Goal: Information Seeking & Learning: Compare options

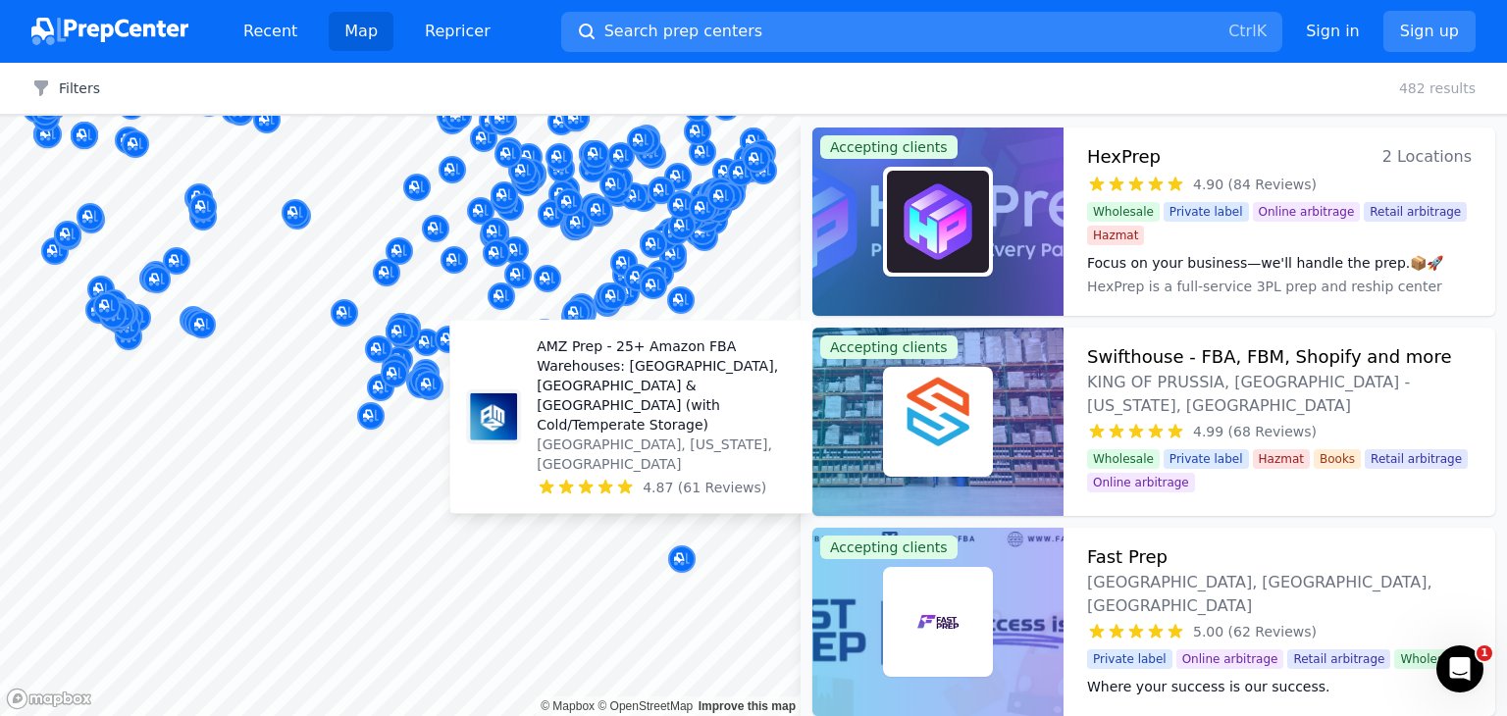
click at [720, 413] on body "Recent Map Repricer Search prep centers Ctrl K Open main menu Sign in Sign up F…" at bounding box center [753, 358] width 1507 height 716
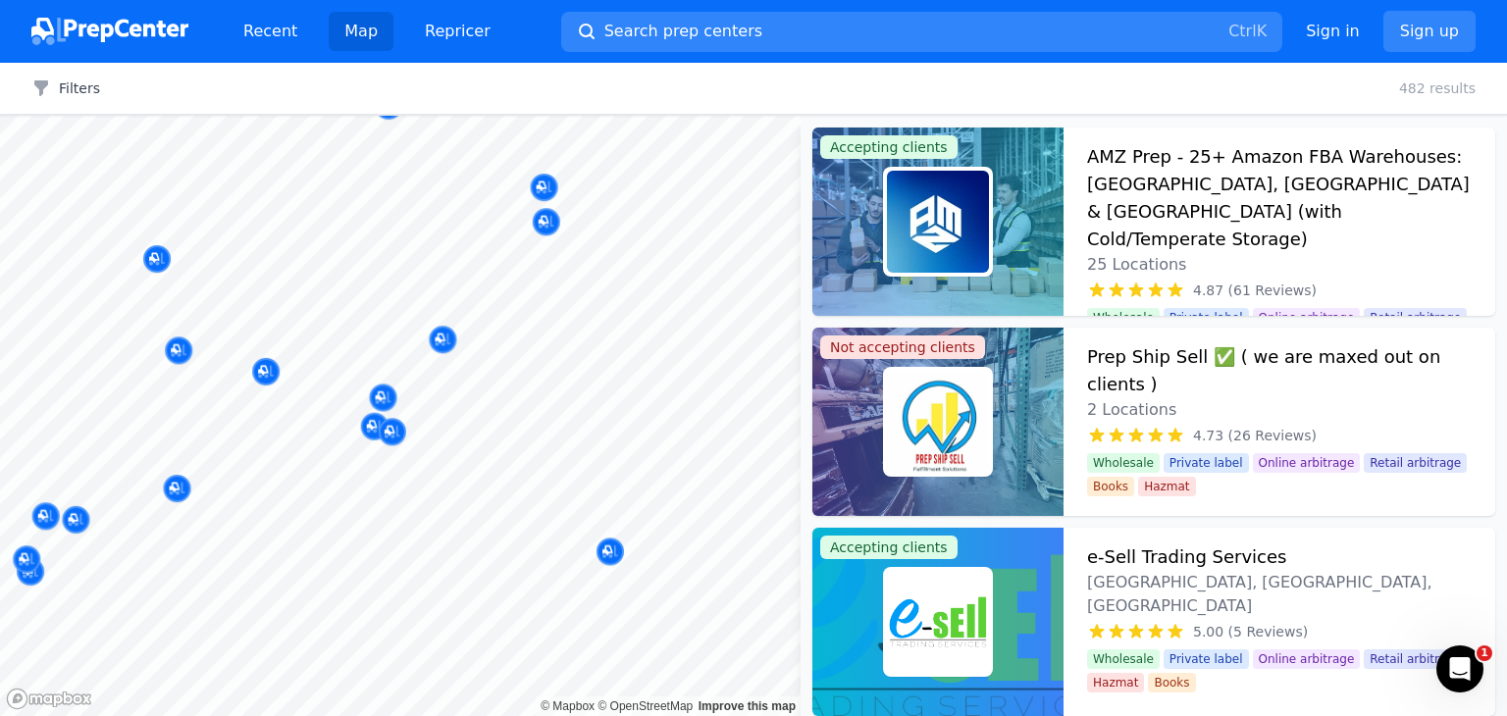
click at [597, 500] on body "Recent Map Repricer Search prep centers Ctrl K Open main menu Sign in Sign up F…" at bounding box center [753, 358] width 1507 height 716
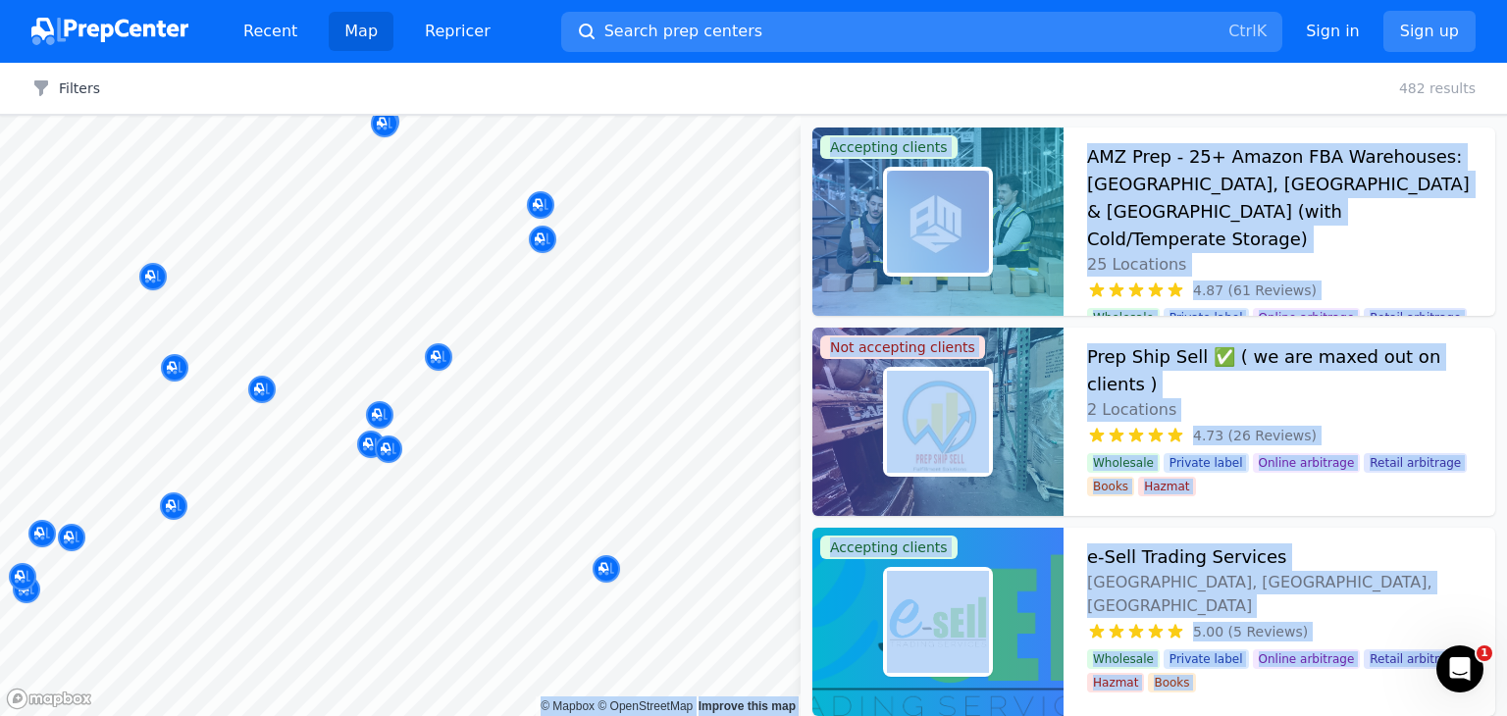
click at [702, 247] on body "Recent Map Repricer Search prep centers Ctrl K Open main menu Sign in Sign up F…" at bounding box center [753, 358] width 1507 height 716
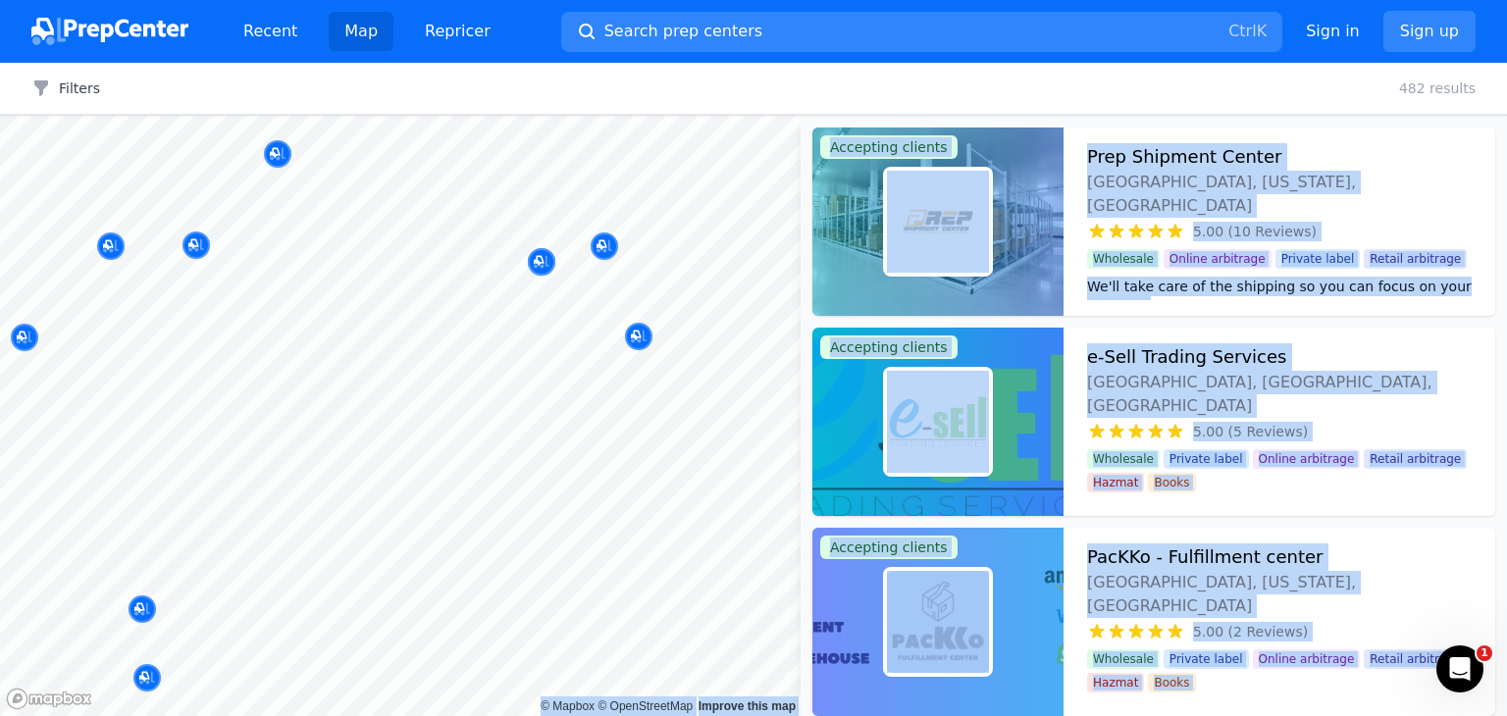
click at [621, 520] on body "Recent Map Repricer Search prep centers Ctrl K Open main menu Sign in Sign up F…" at bounding box center [753, 358] width 1507 height 716
click at [997, 22] on button "Search prep centers Ctrl K" at bounding box center [921, 32] width 721 height 40
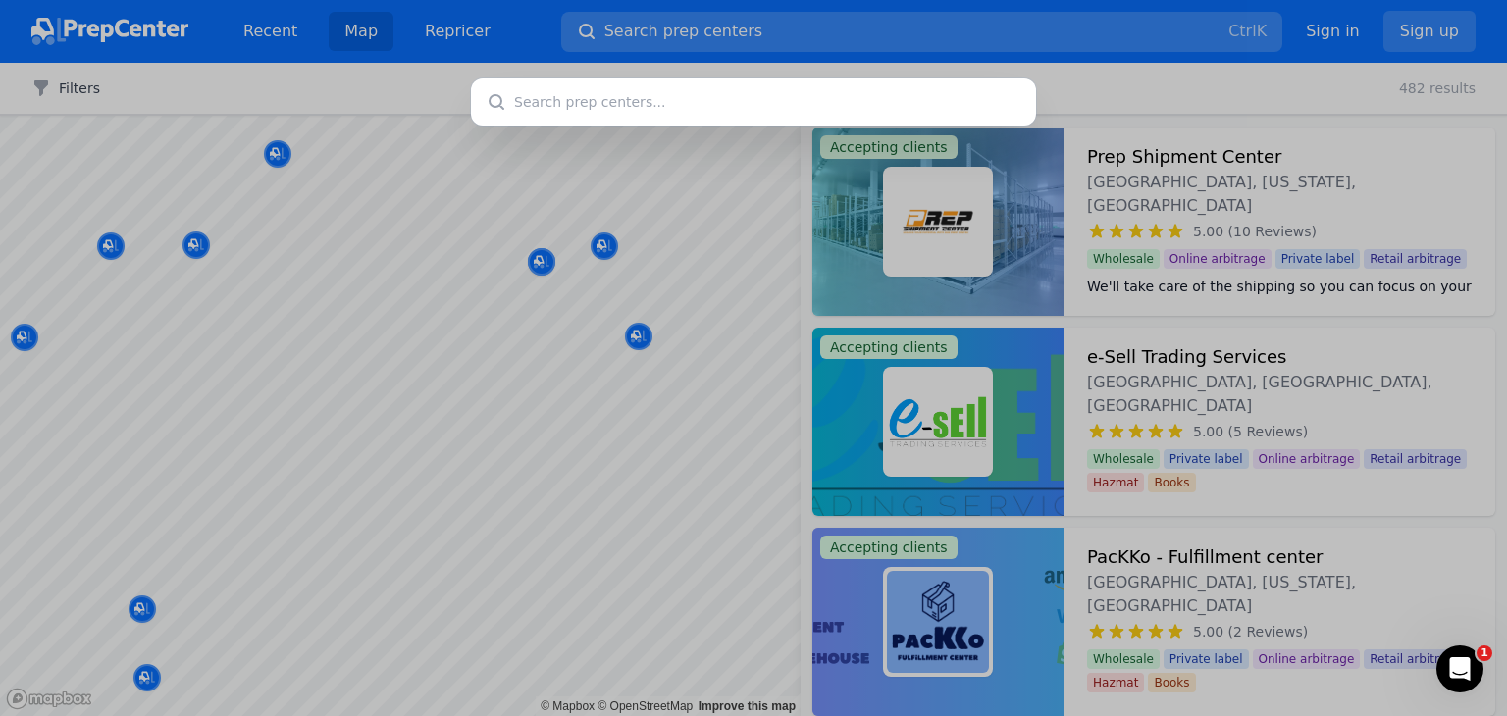
click at [997, 22] on div at bounding box center [753, 358] width 1507 height 716
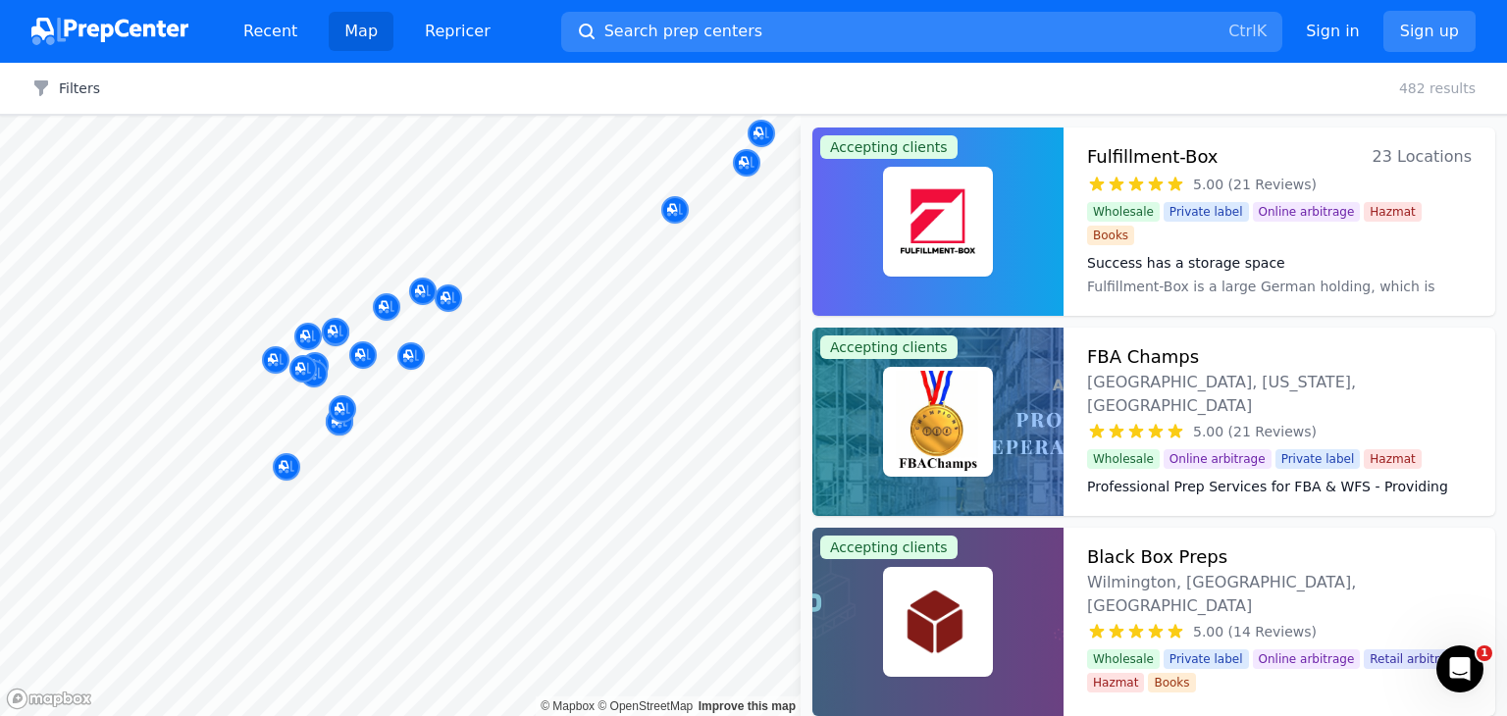
drag, startPoint x: 325, startPoint y: 322, endPoint x: 299, endPoint y: 438, distance: 118.6
click at [299, 438] on div at bounding box center [395, 446] width 377 height 16
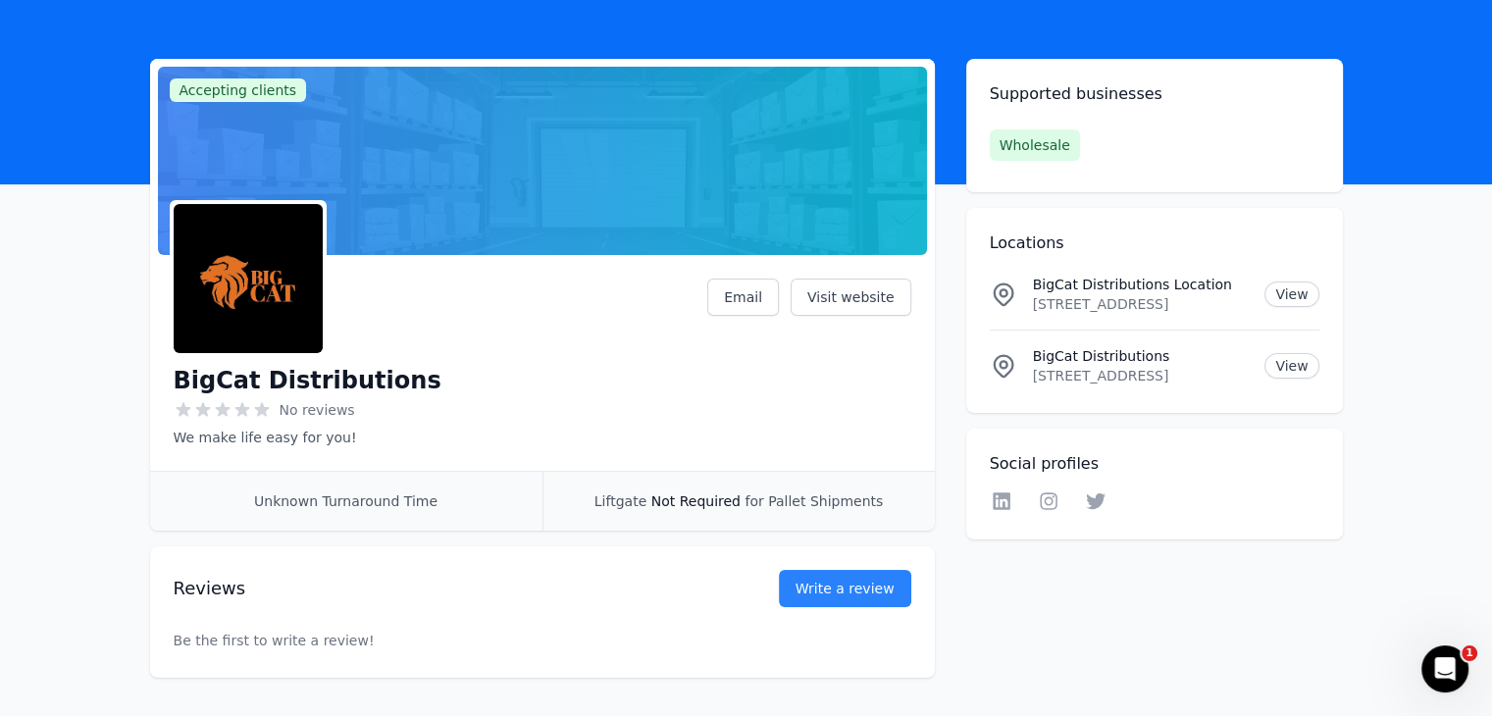
scroll to position [98, 0]
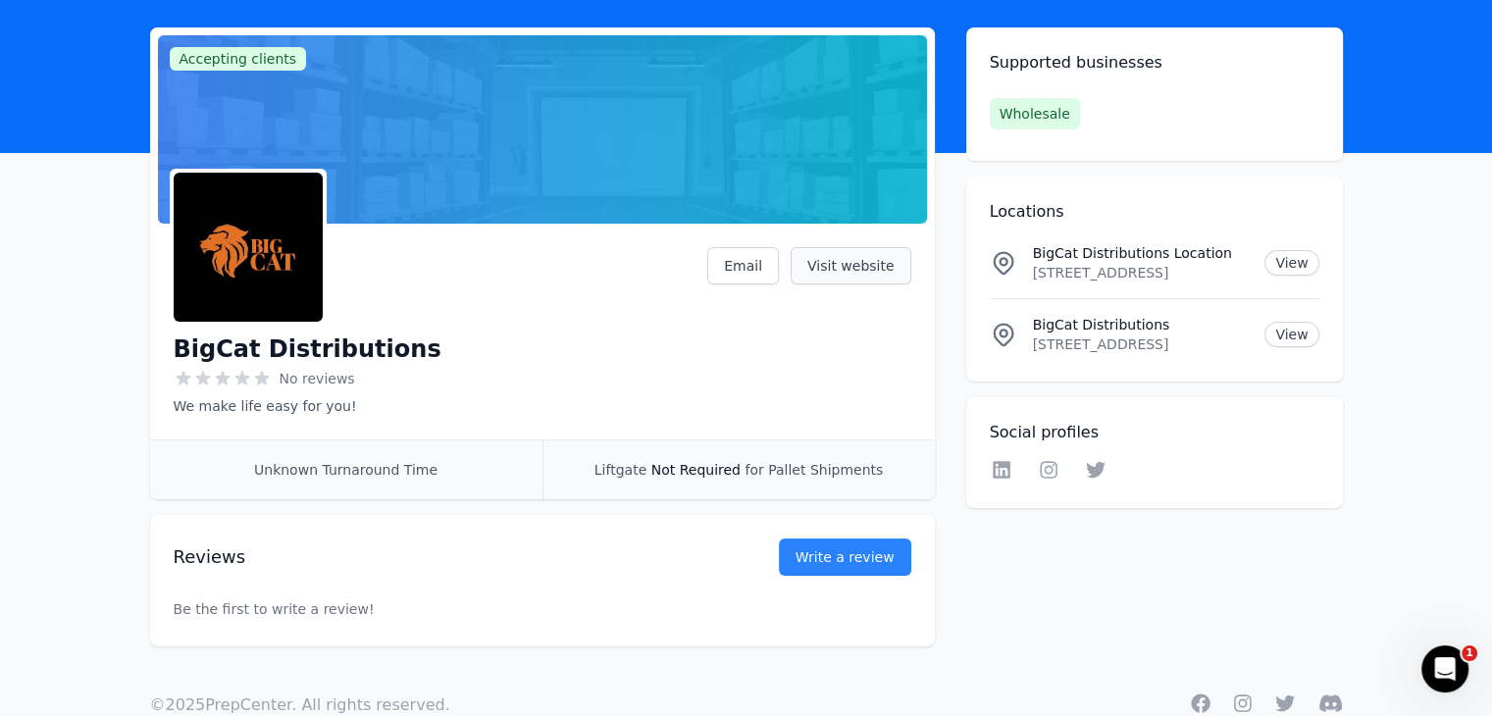
click at [845, 270] on link "Visit website" at bounding box center [851, 265] width 121 height 37
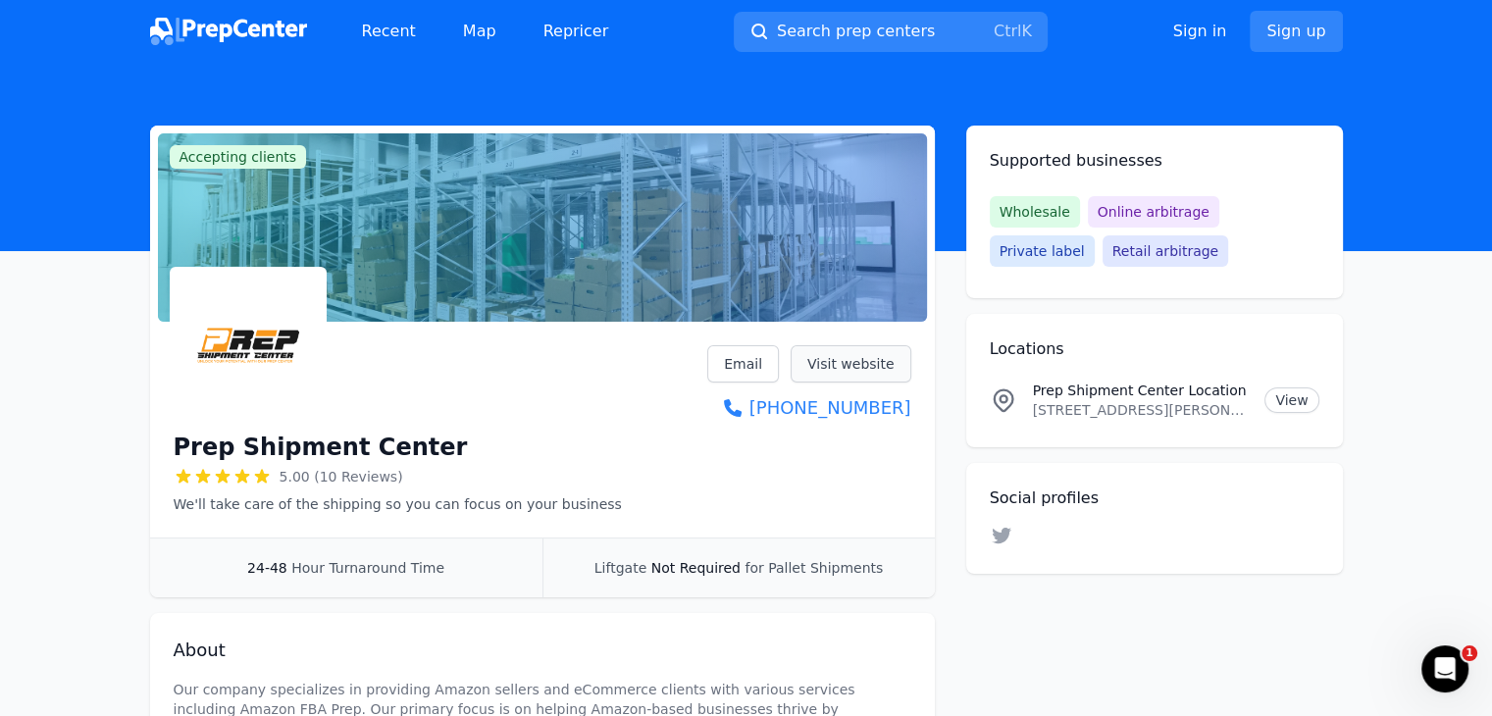
click at [870, 369] on link "Visit website" at bounding box center [851, 363] width 121 height 37
click at [1139, 208] on span "Online arbitrage" at bounding box center [1153, 211] width 131 height 31
click at [1137, 211] on span "Online arbitrage" at bounding box center [1153, 211] width 131 height 31
click at [866, 372] on link "Visit website" at bounding box center [851, 363] width 121 height 37
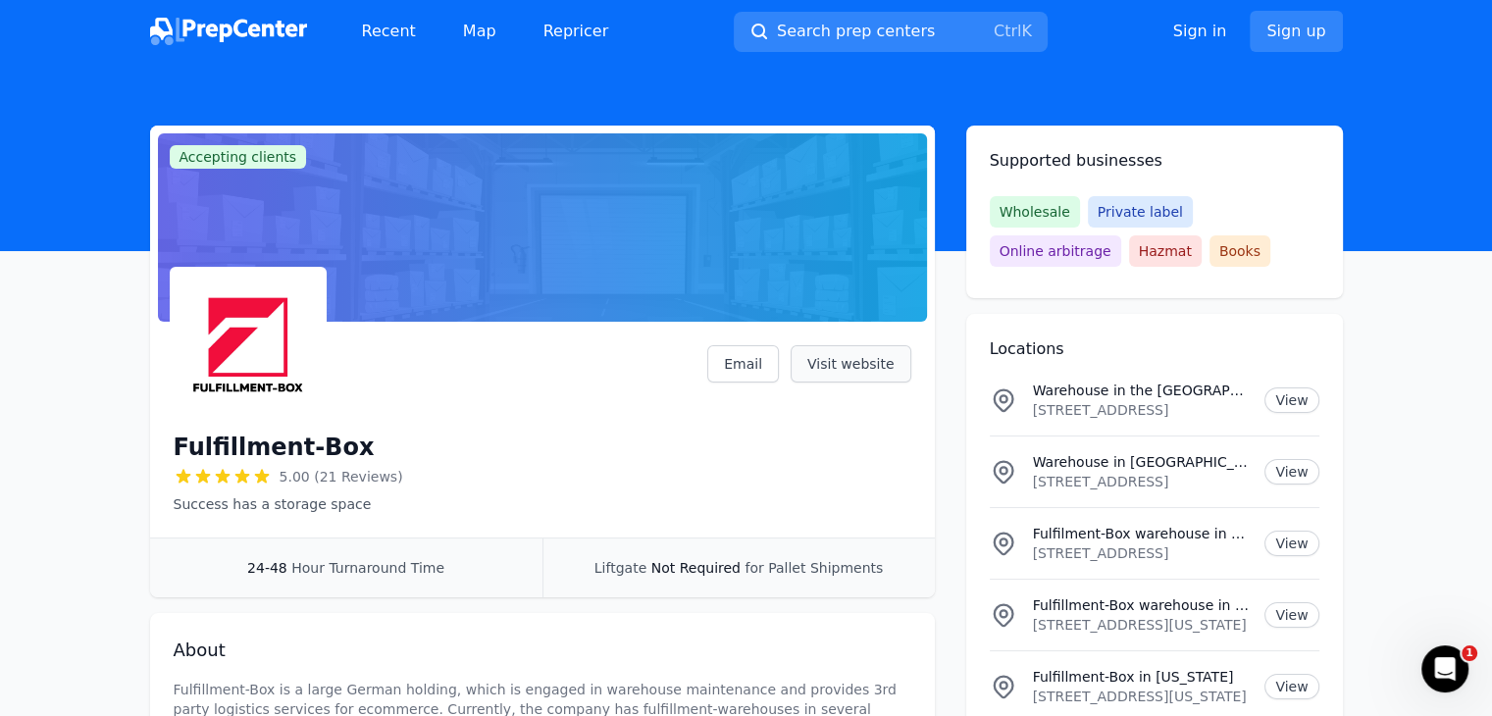
click at [884, 362] on link "Visit website" at bounding box center [851, 363] width 121 height 37
drag, startPoint x: 177, startPoint y: 446, endPoint x: 375, endPoint y: 469, distance: 199.5
click at [375, 469] on div "Fulfillment-Box 5.00 (21 Reviews) Success has a storage space" at bounding box center [289, 471] width 230 height 86
click at [410, 460] on div "Fulfillment-Box 5.00 (21 Reviews) Success has a storage space Email Visit websi…" at bounding box center [543, 429] width 738 height 169
drag, startPoint x: 177, startPoint y: 444, endPoint x: 405, endPoint y: 449, distance: 228.7
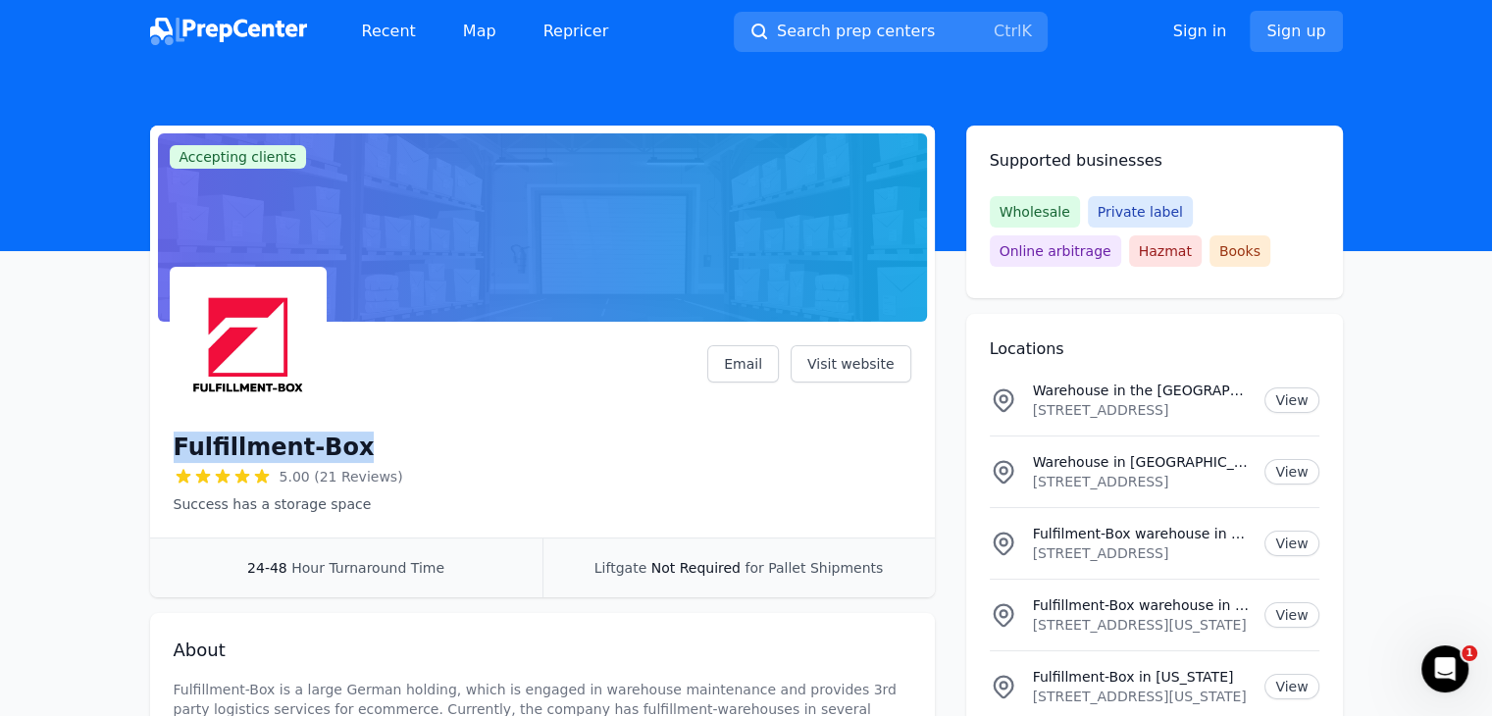
click at [405, 449] on div "Fulfillment-Box 5.00 (21 Reviews) Success has a storage space Email Visit websi…" at bounding box center [543, 429] width 738 height 169
copy h1 "Fulfillment-Box"
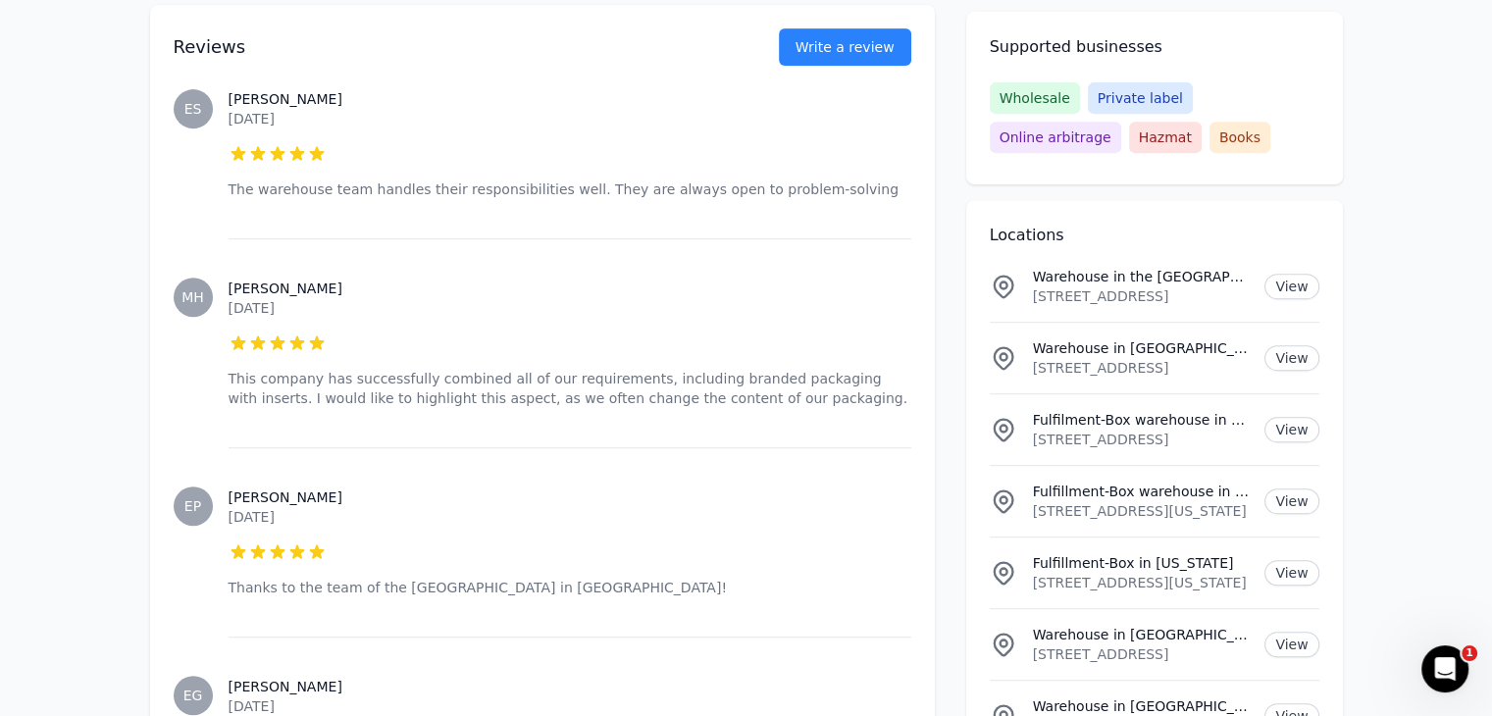
scroll to position [687, 0]
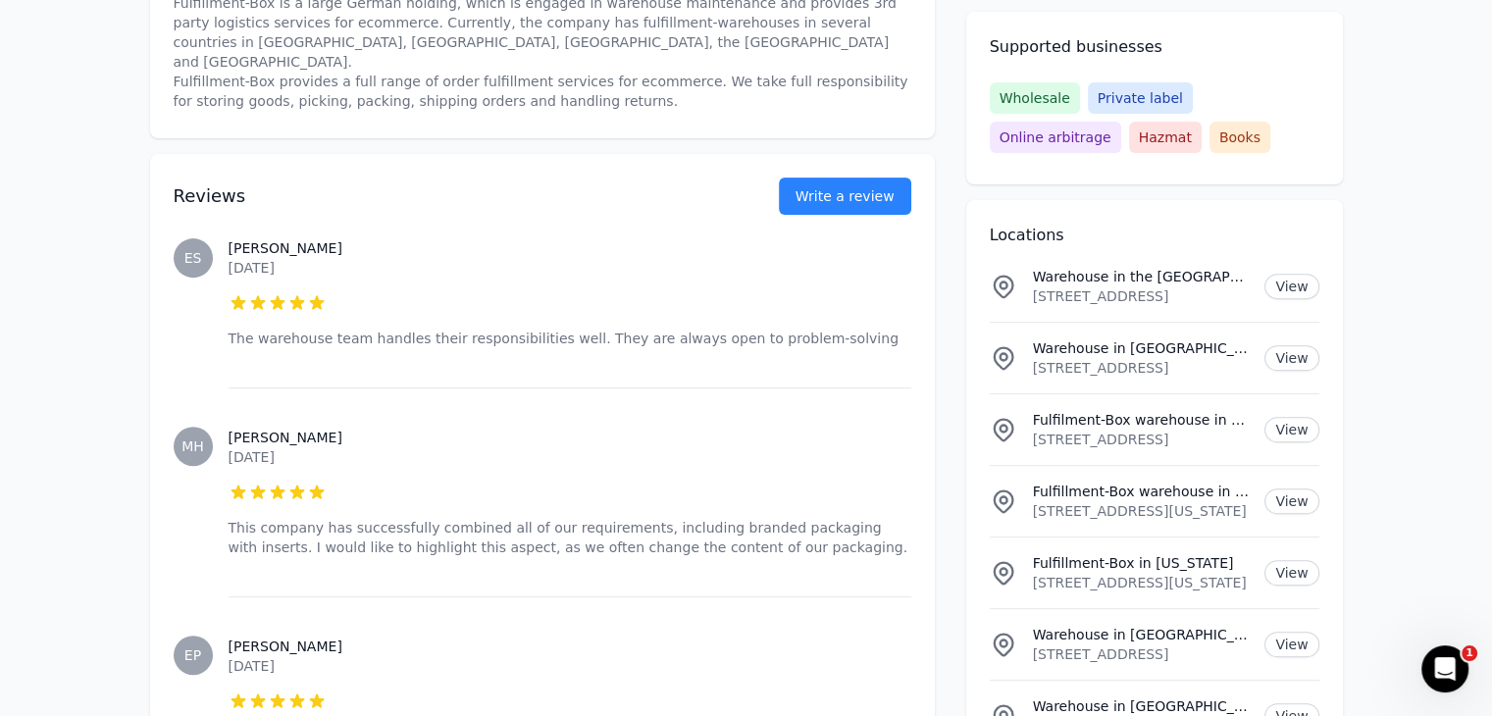
click at [1121, 122] on span "Online arbitrage" at bounding box center [1055, 137] width 131 height 31
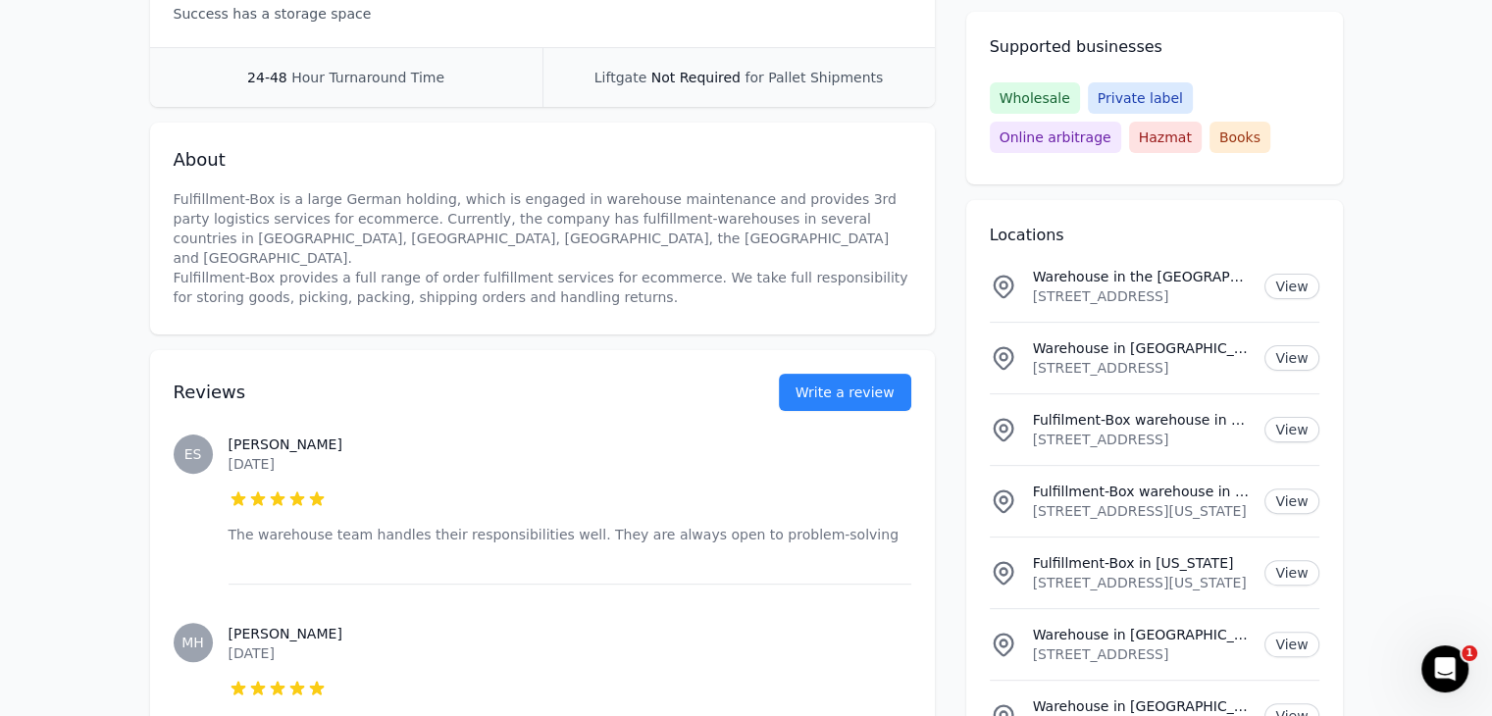
scroll to position [0, 0]
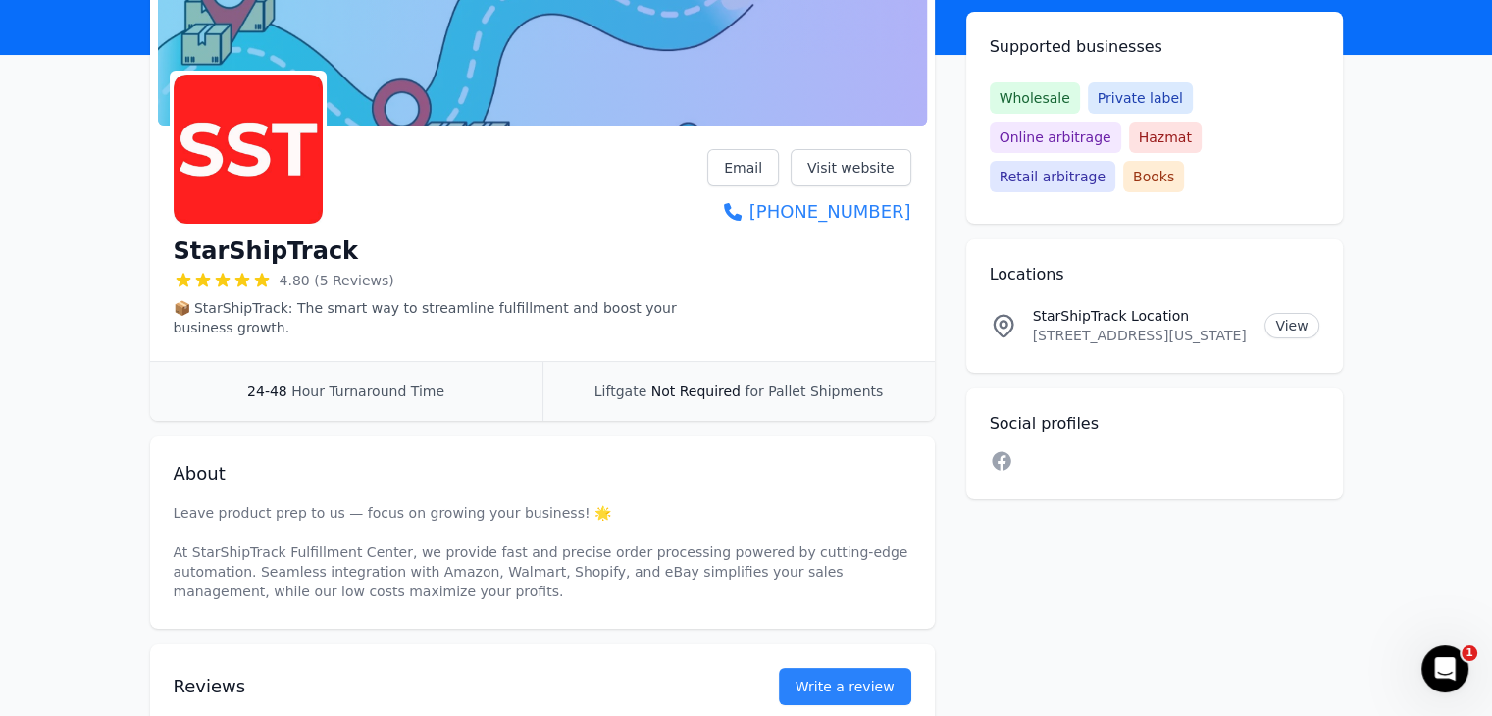
scroll to position [98, 0]
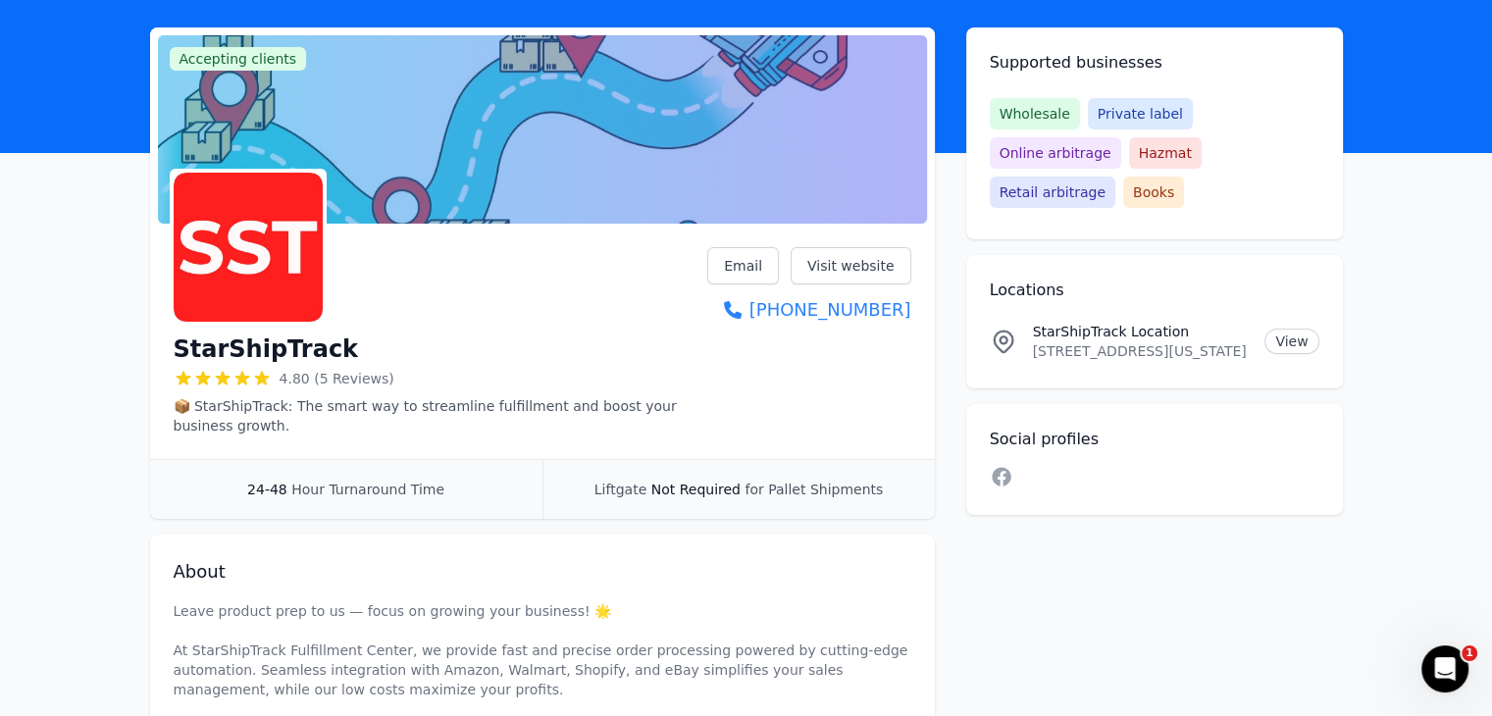
click at [344, 379] on span "4.80 (5 Reviews)" at bounding box center [337, 379] width 115 height 20
click at [224, 374] on icon at bounding box center [222, 378] width 15 height 14
click at [194, 422] on p "📦 StarShipTrack: The smart way to streamline fulfillment and boost your busines…" at bounding box center [441, 415] width 535 height 39
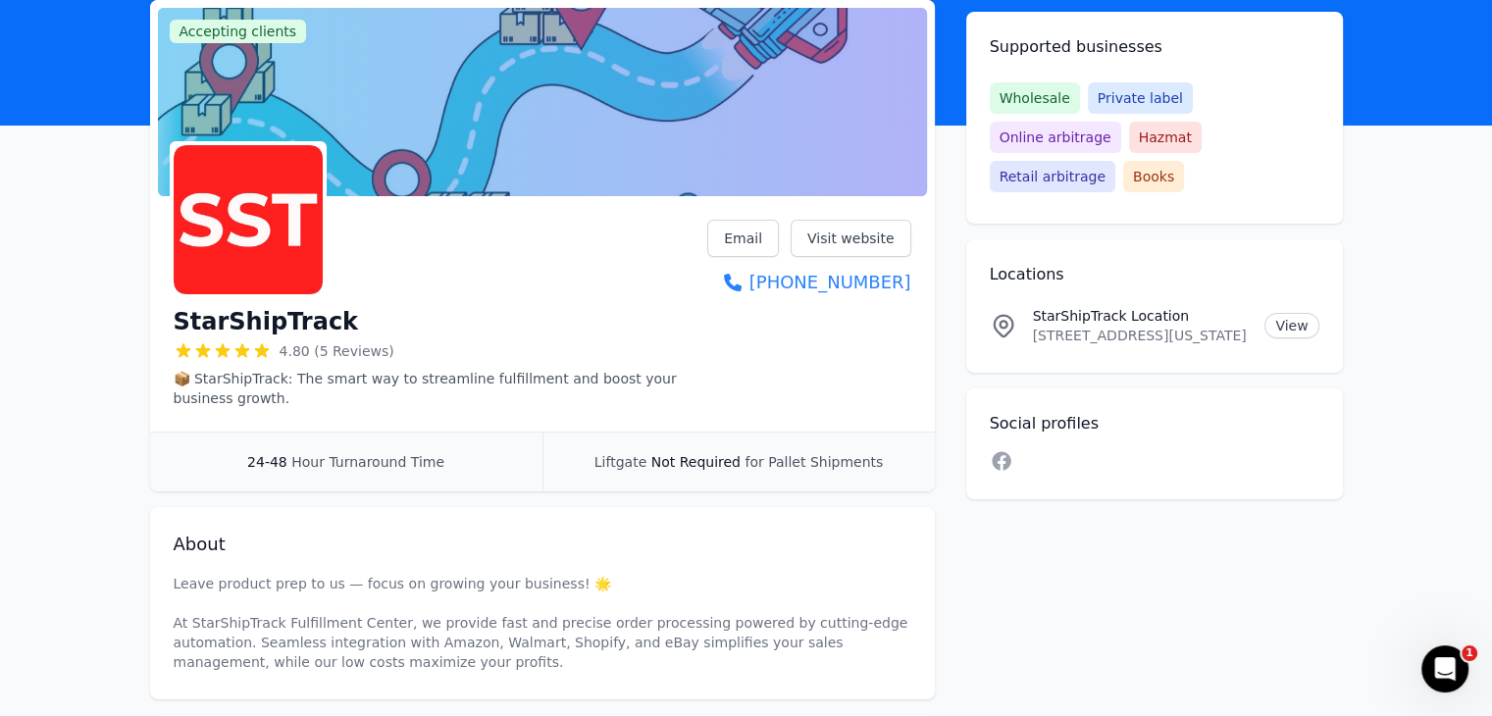
scroll to position [0, 0]
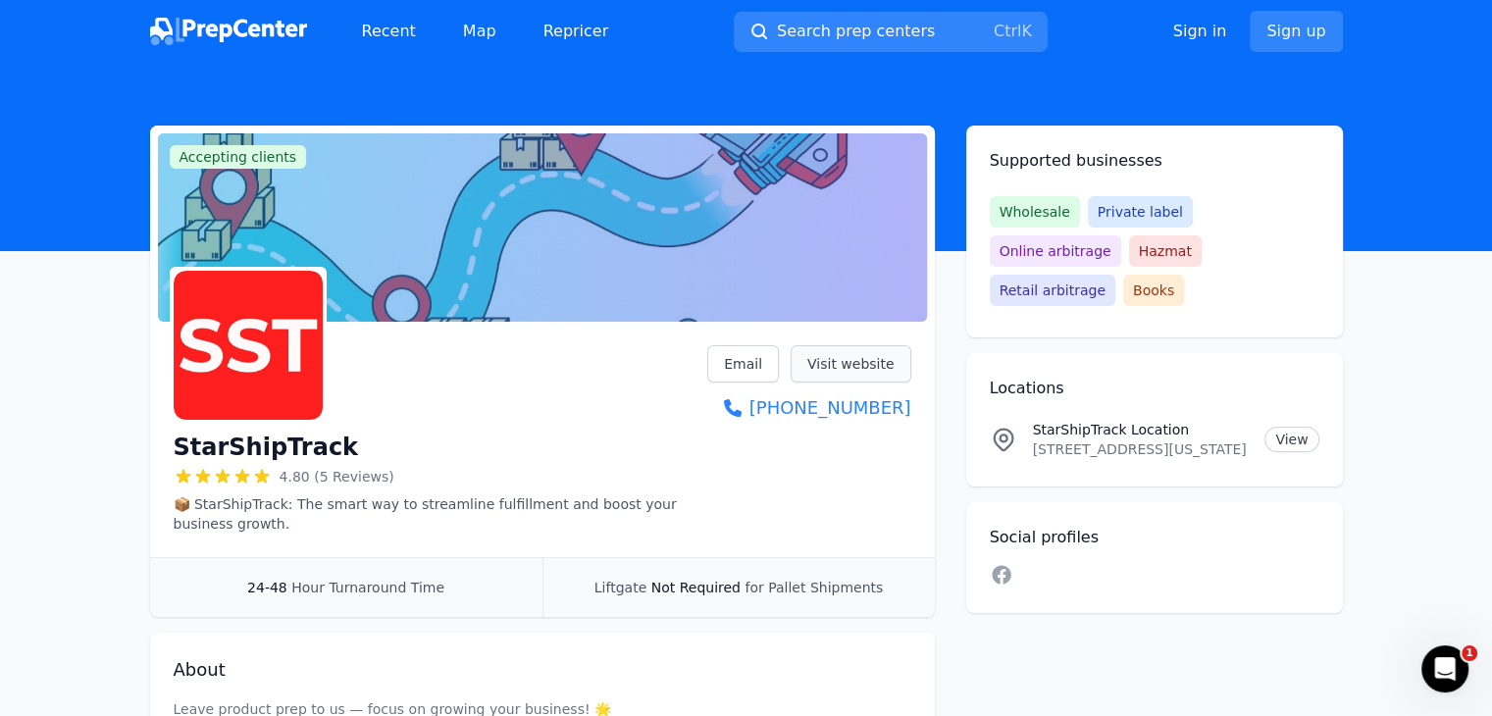
click at [859, 369] on link "Visit website" at bounding box center [851, 363] width 121 height 37
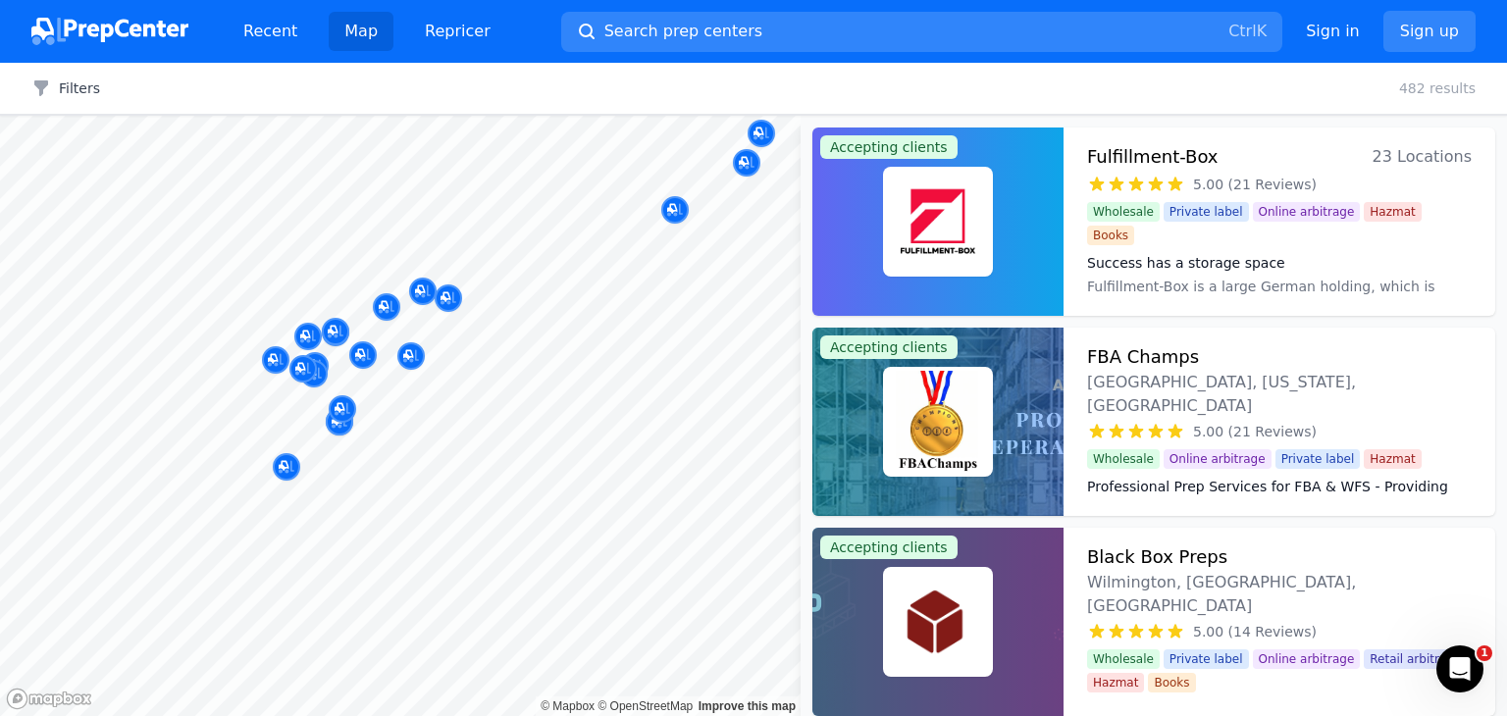
click at [575, 379] on div at bounding box center [600, 384] width 377 height 16
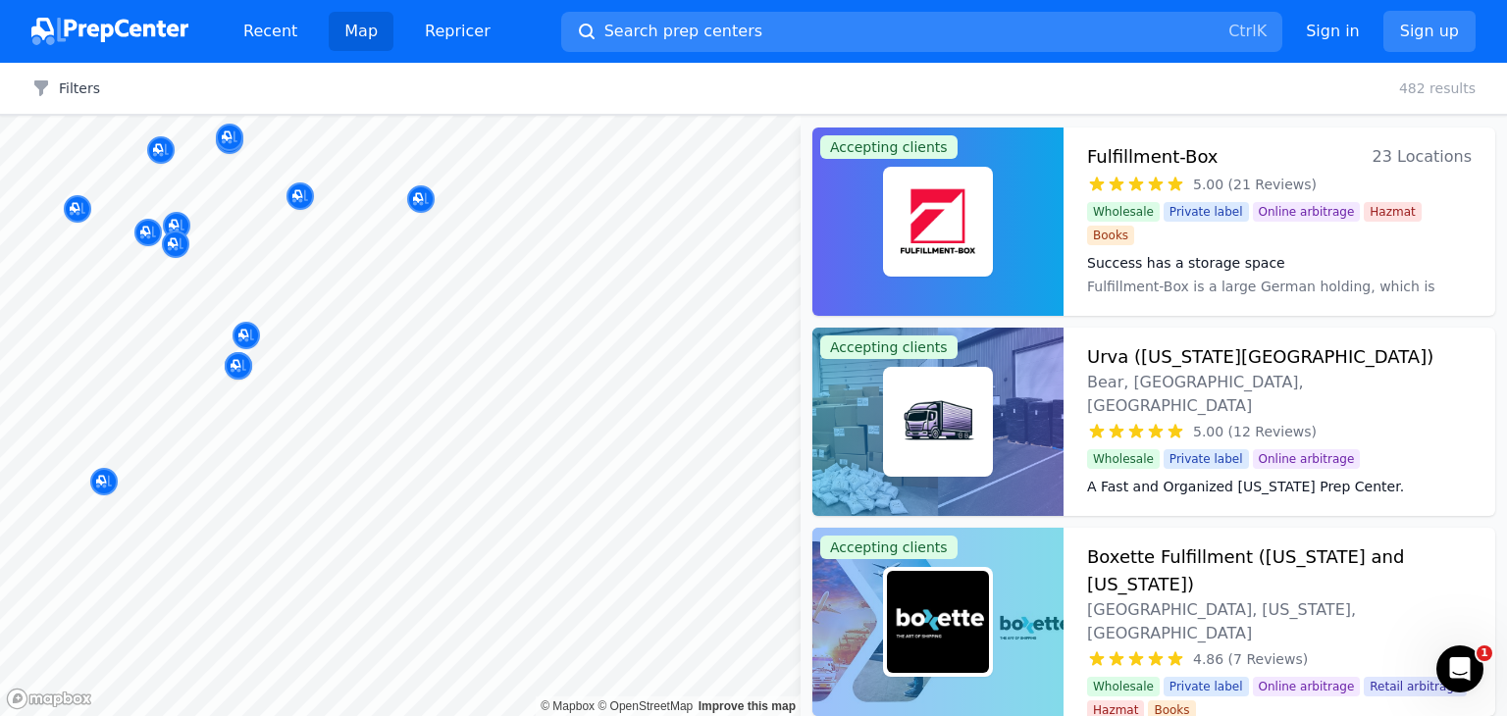
drag, startPoint x: 395, startPoint y: 260, endPoint x: 381, endPoint y: 440, distance: 180.2
click at [381, 440] on body "Recent Map Repricer Search prep centers Ctrl K Open main menu Sign in Sign up F…" at bounding box center [753, 358] width 1507 height 716
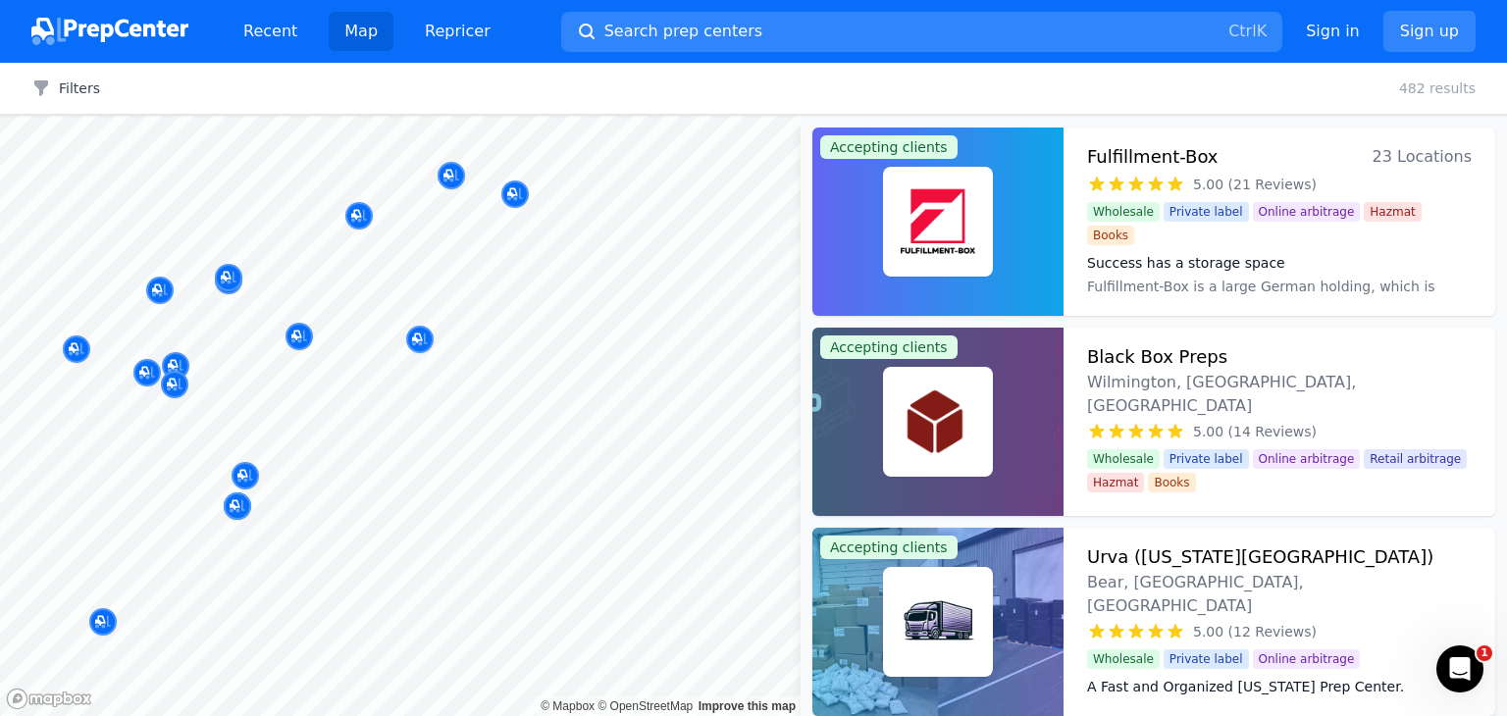
click at [418, 338] on div at bounding box center [411, 335] width 377 height 16
click at [418, 342] on div at bounding box center [303, 347] width 377 height 16
click at [427, 390] on div at bounding box center [600, 384] width 377 height 16
click at [744, 38] on button "Search prep centers Ctrl K" at bounding box center [921, 32] width 721 height 40
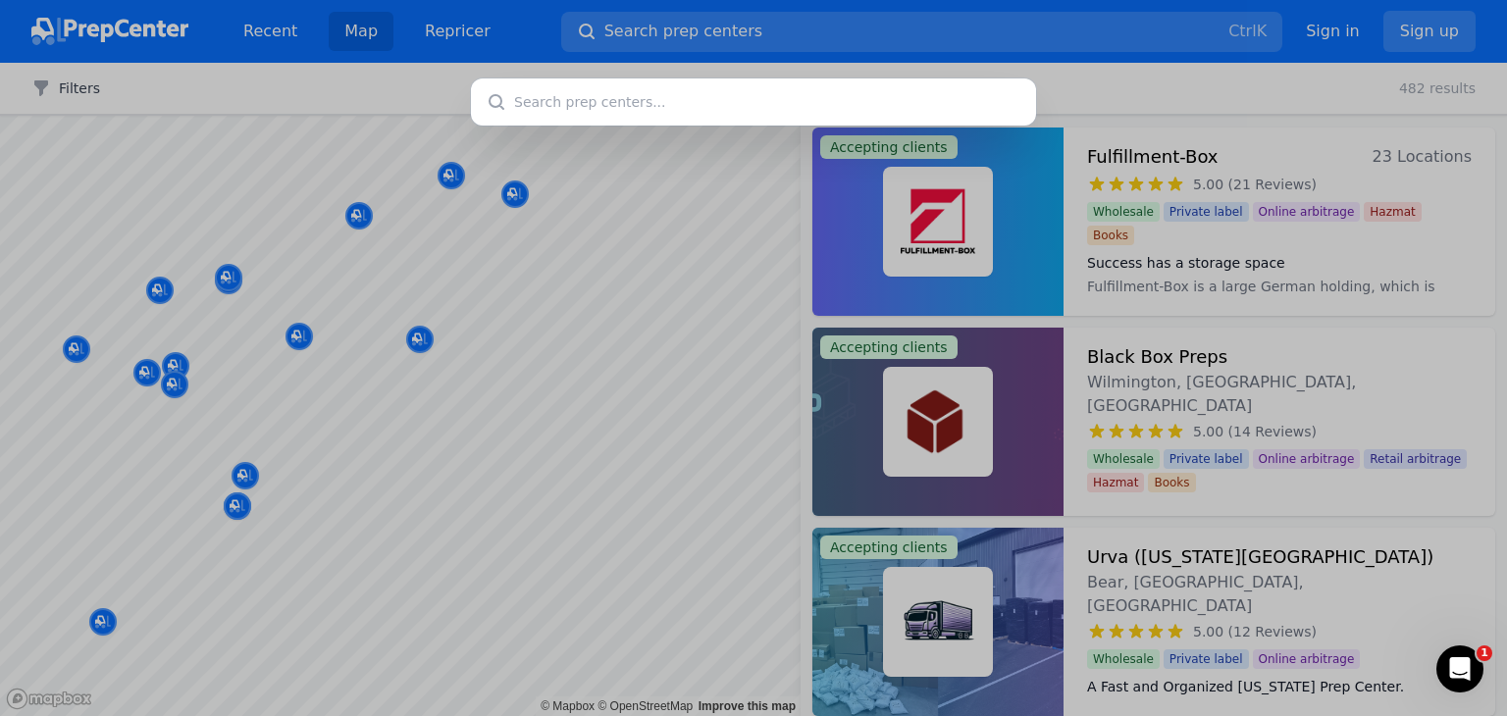
click at [486, 414] on div at bounding box center [753, 358] width 1507 height 716
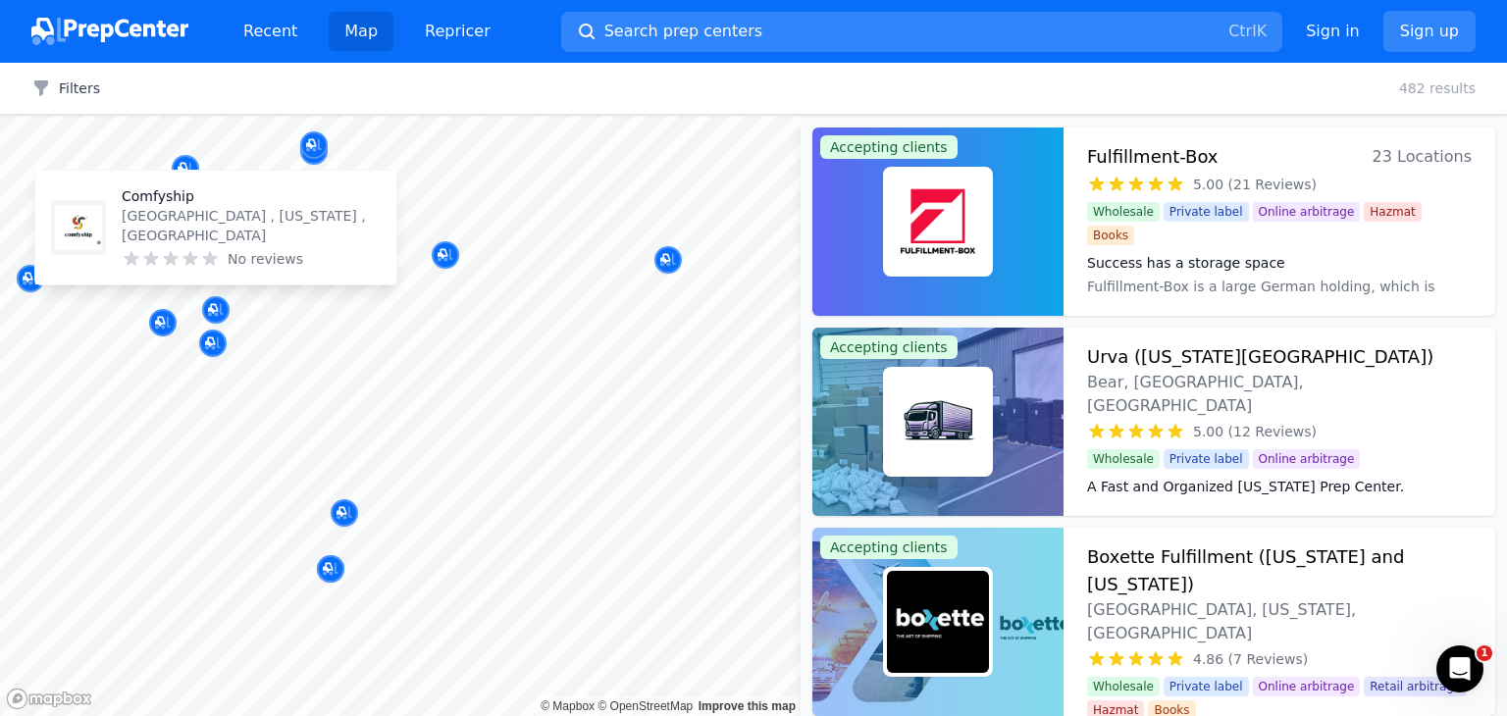
click at [173, 206] on p "Comfyship" at bounding box center [251, 196] width 259 height 20
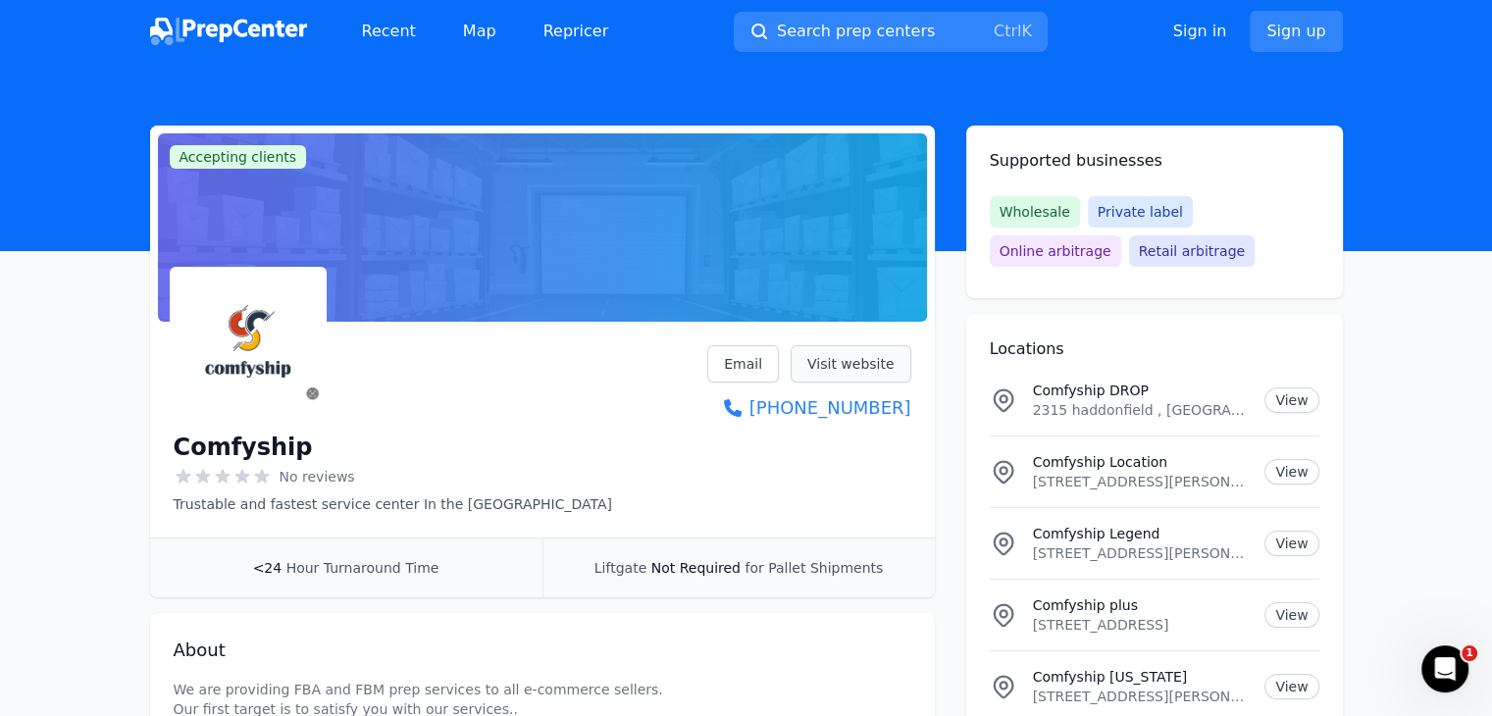
click at [846, 354] on link "Visit website" at bounding box center [851, 363] width 121 height 37
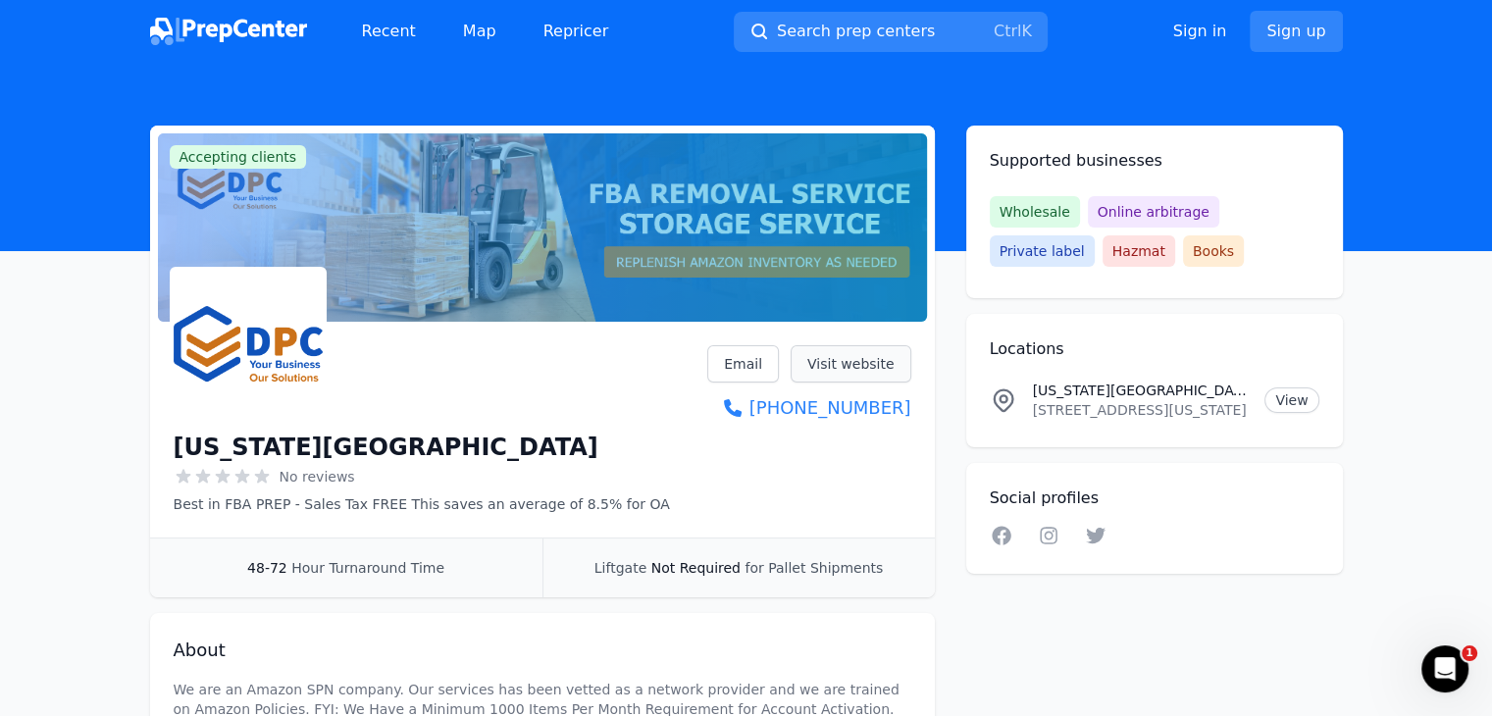
click at [856, 362] on link "Visit website" at bounding box center [851, 363] width 121 height 37
